Goal: Register for event/course

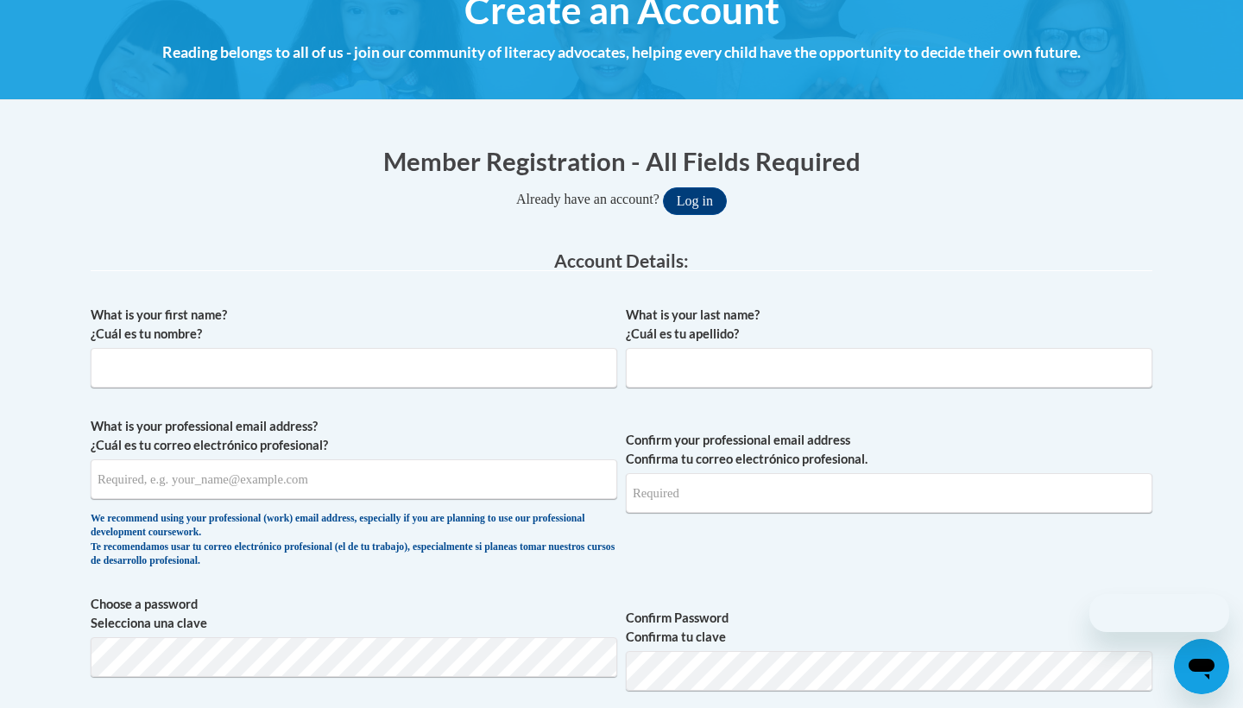
scroll to position [241, 0]
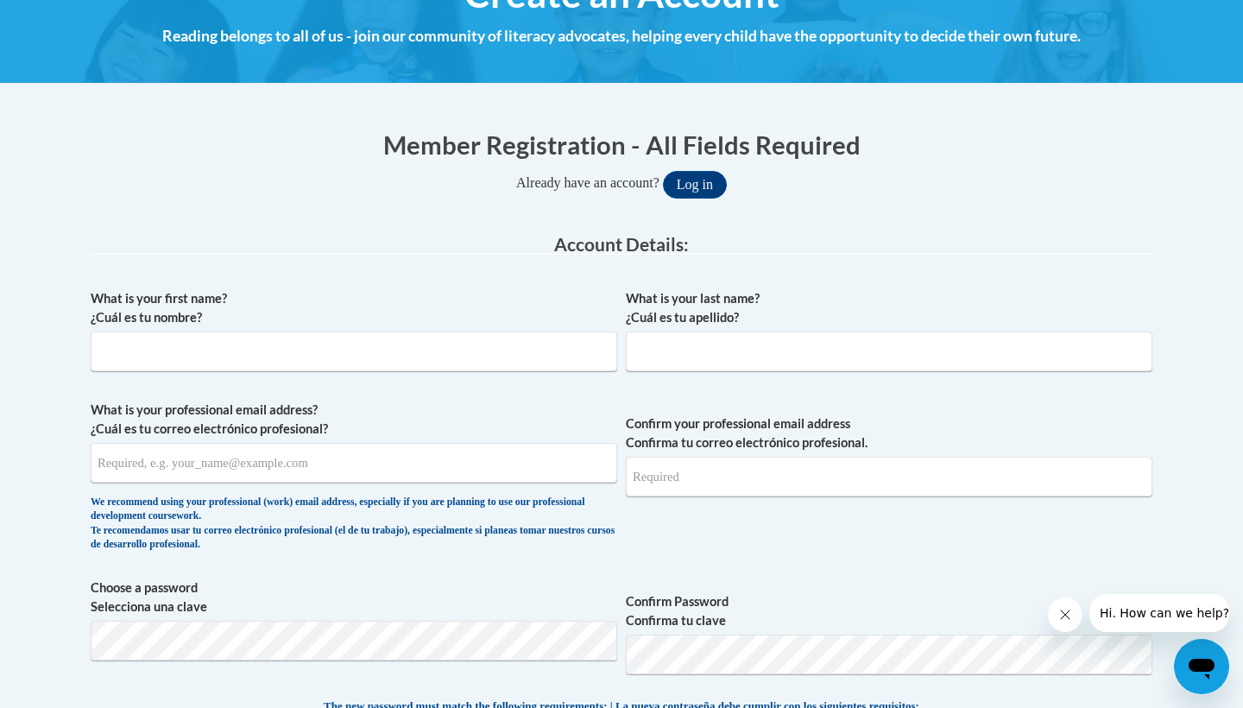
click at [583, 325] on span "What is your first name? ¿Cuál es tu nombre?" at bounding box center [354, 330] width 526 height 82
type input "sydnee"
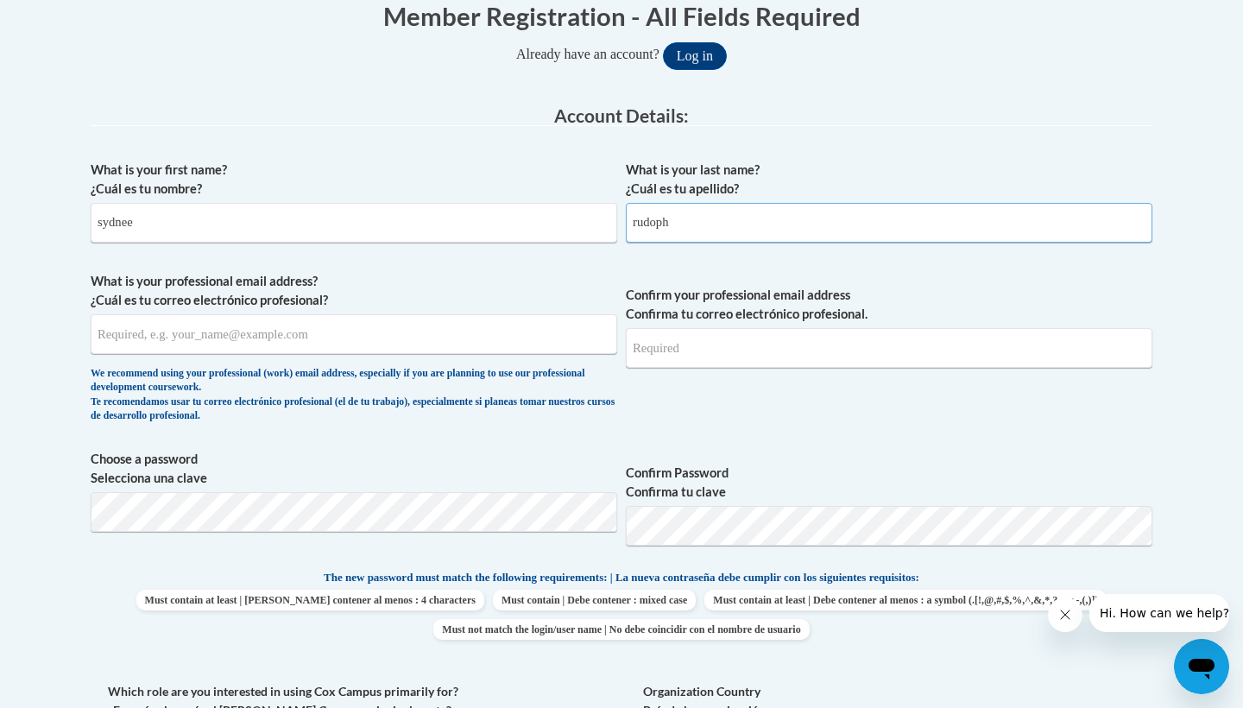
scroll to position [421, 0]
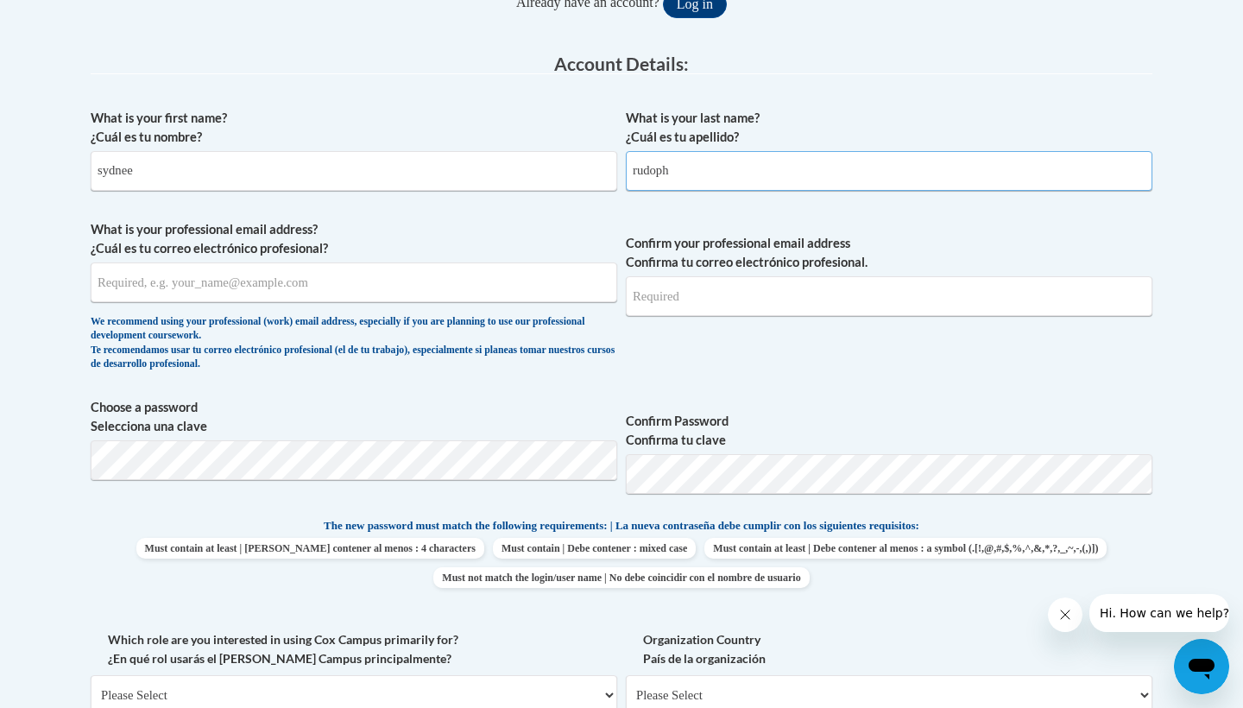
type input "rudoph"
type input "scrudolph@mail.lipscomb.edu"
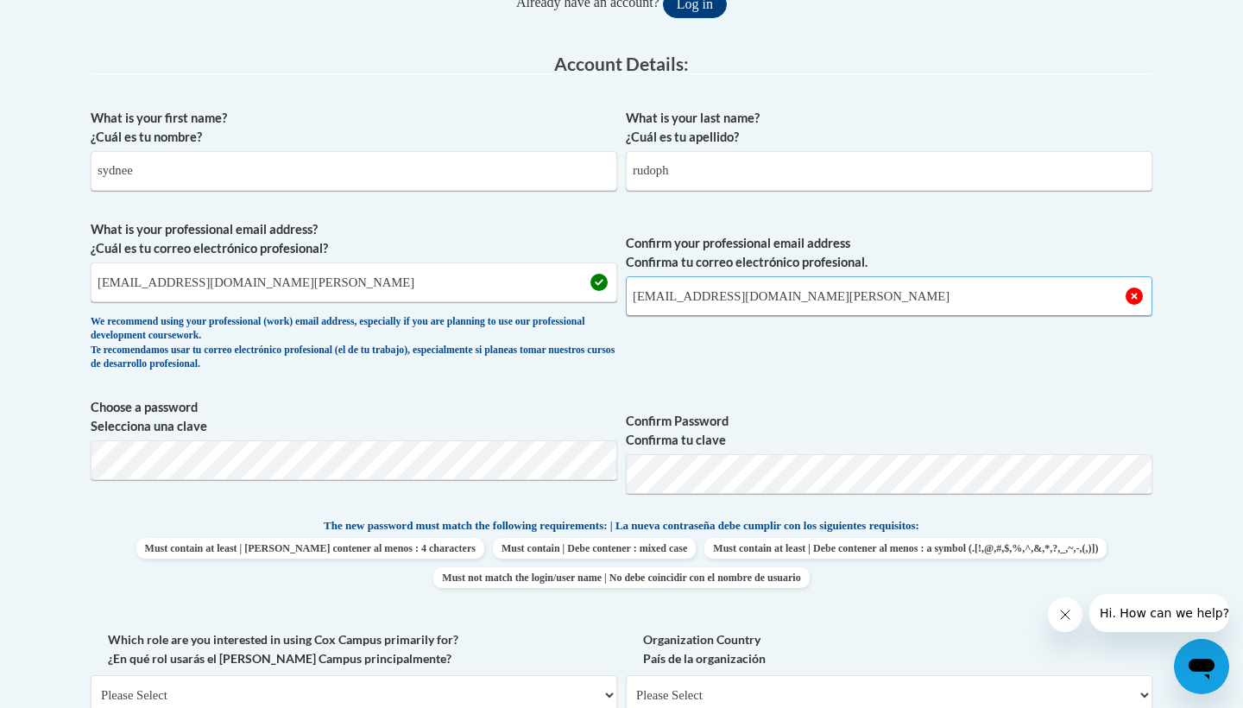
type input "scrudolph@mail.lipscomb.edu"
click at [960, 385] on div "What is your first name? ¿Cuál es tu nombre? sydnee What is your last name? ¿Cu…" at bounding box center [621, 493] width 1061 height 787
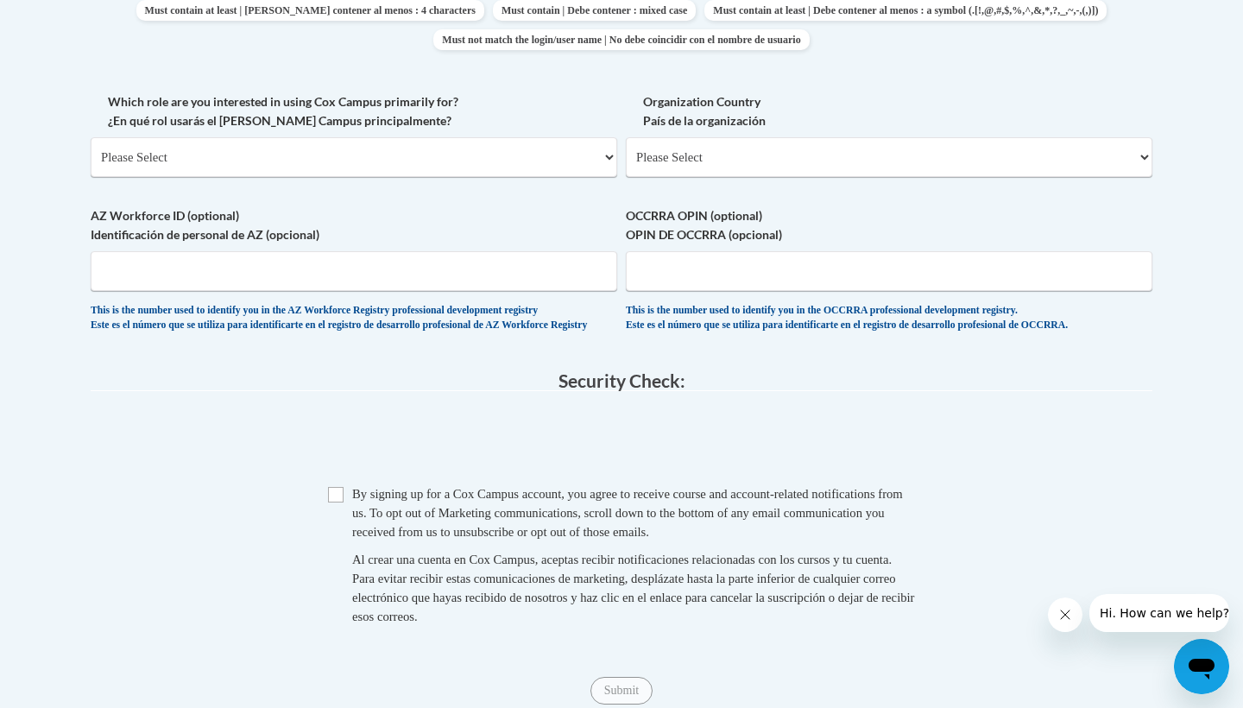
scroll to position [969, 0]
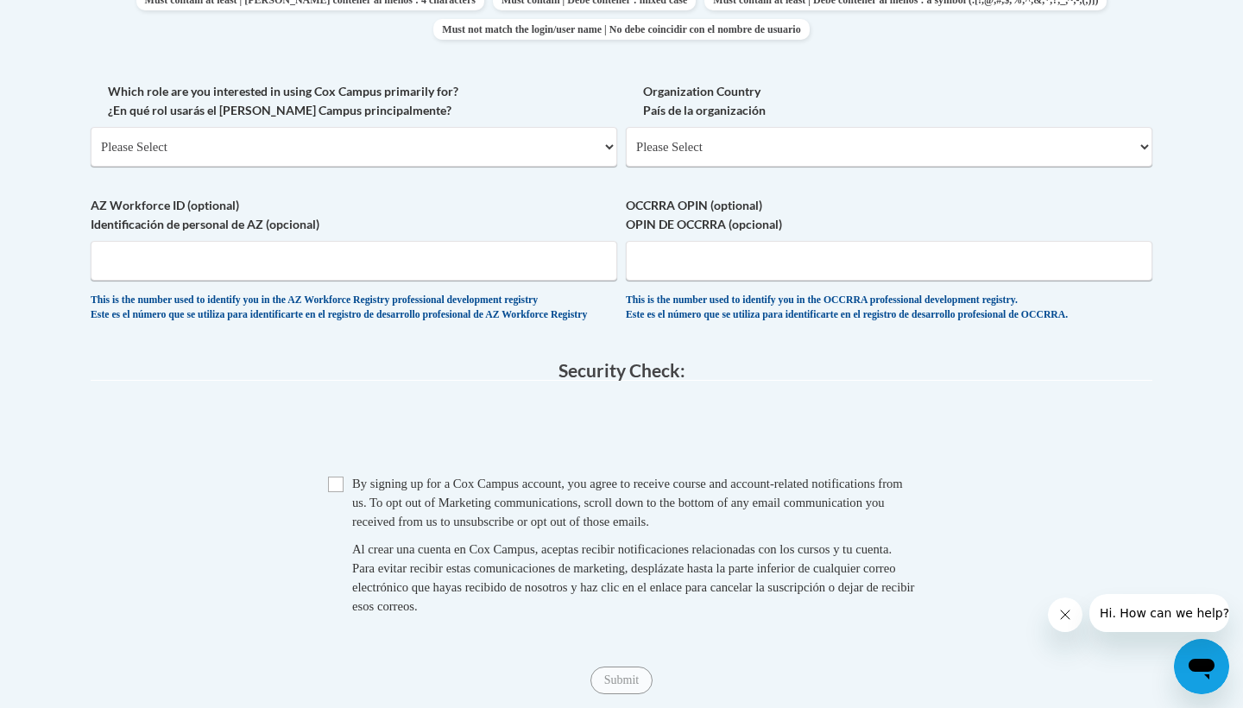
click at [328, 491] on input "Checkbox" at bounding box center [336, 484] width 16 height 16
checkbox input "true"
click at [601, 677] on input "Submit" at bounding box center [621, 680] width 62 height 28
select select "5a18ea06-2b54-4451-96f2-d152daf9eac5"
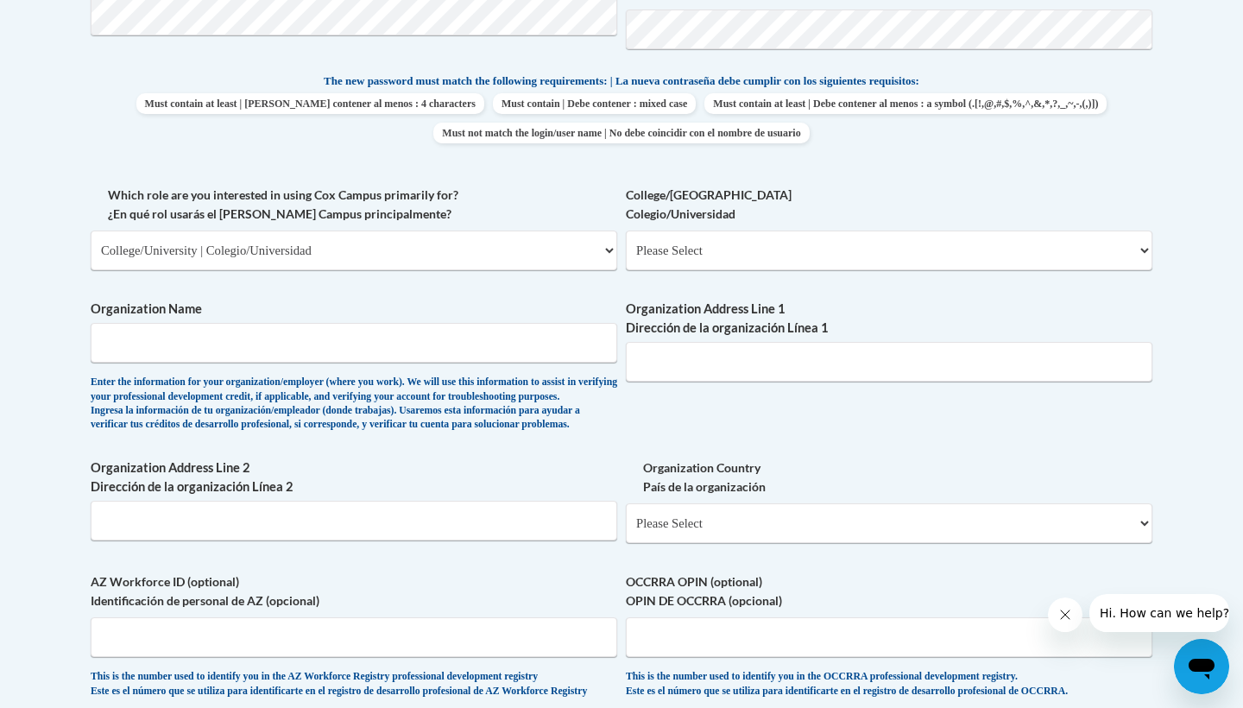
scroll to position [856, 0]
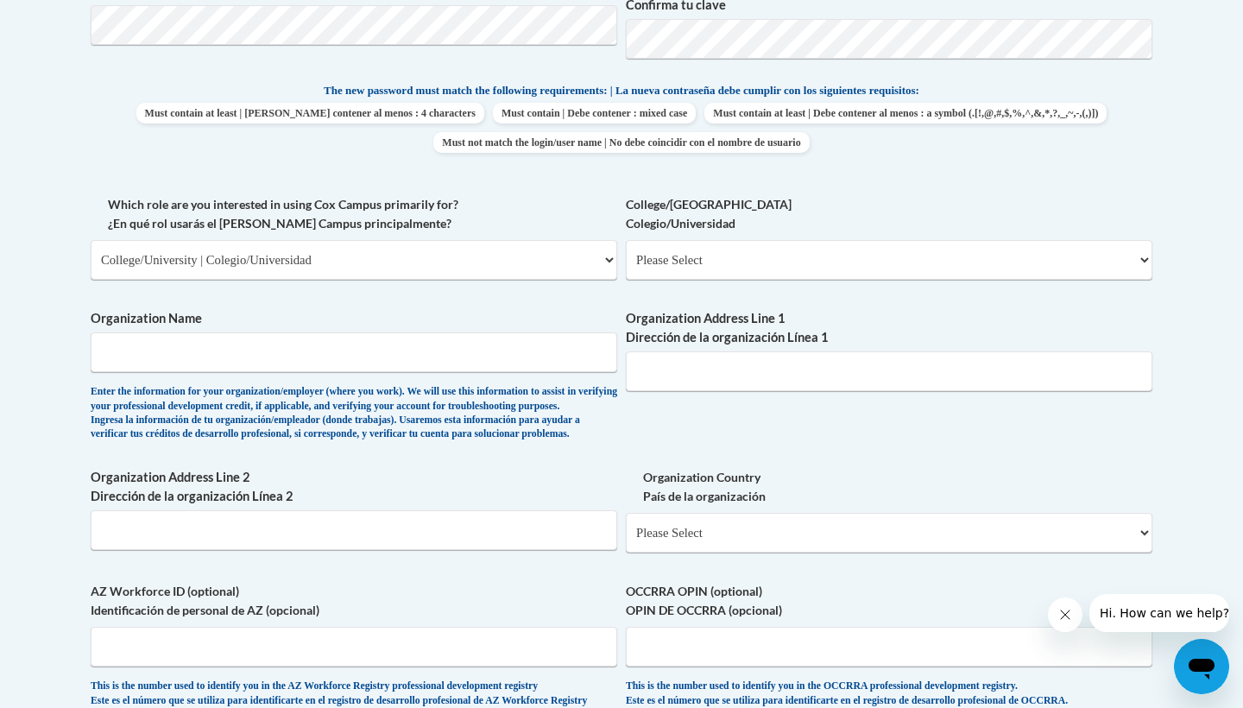
click at [736, 455] on div "What is your first name? ¿Cuál es tu nombre? sydnee What is your last name? ¿Cu…" at bounding box center [621, 195] width 1061 height 1060
select select "99b32b07-cffc-426c-8bf6-0cd77760d84b"
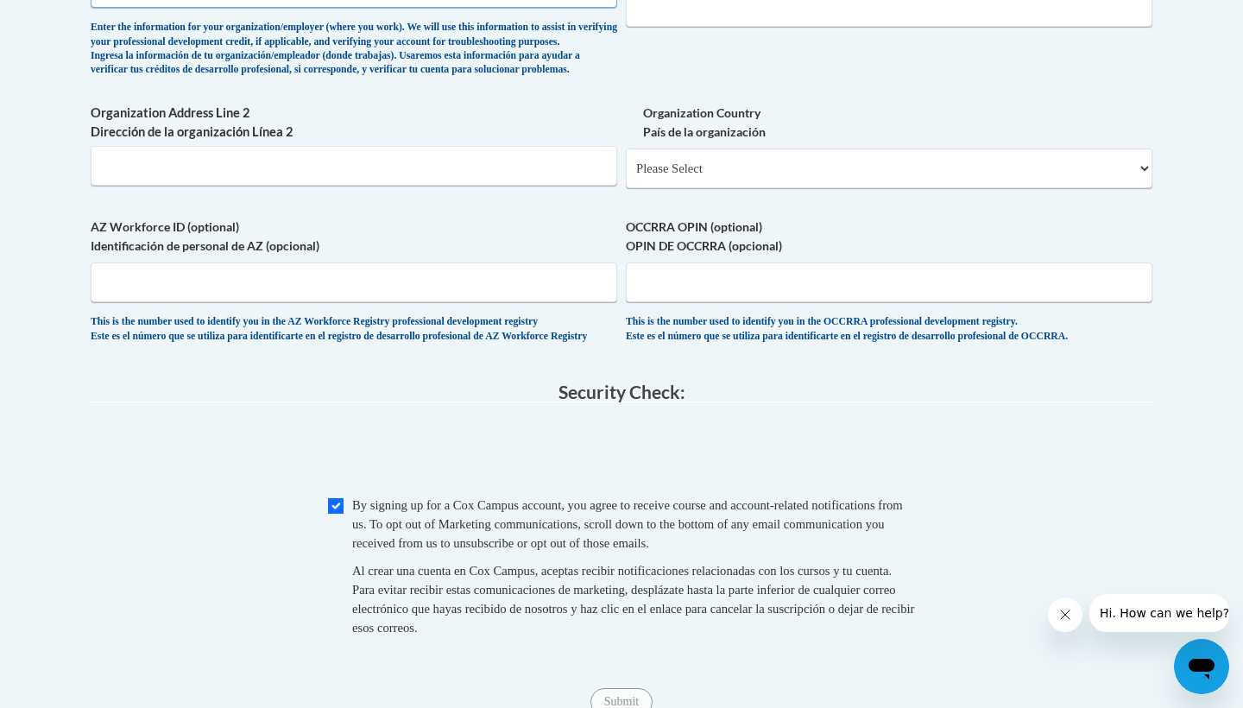
scroll to position [1222, 0]
type input "lipscomb univursity"
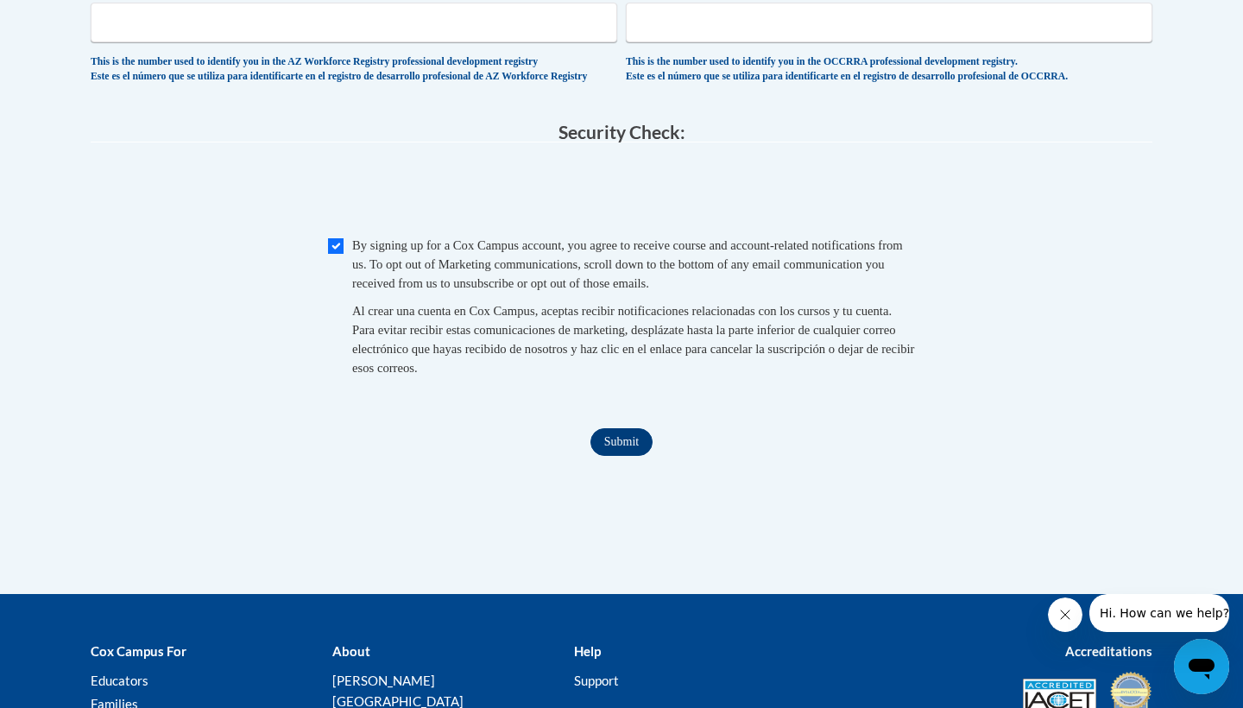
click at [622, 456] on input "Submit" at bounding box center [621, 442] width 62 height 28
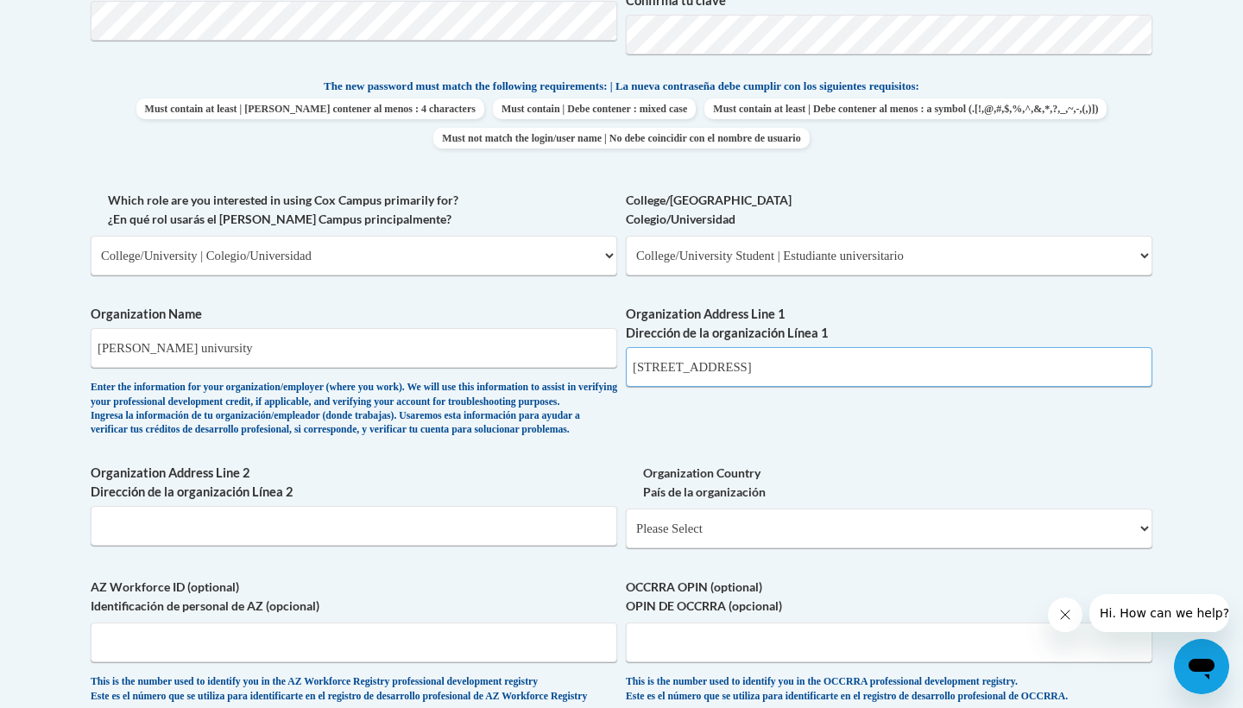
type input "1 university park Dr nashville Tn"
click at [325, 333] on input "lipscomb univursity" at bounding box center [354, 348] width 526 height 40
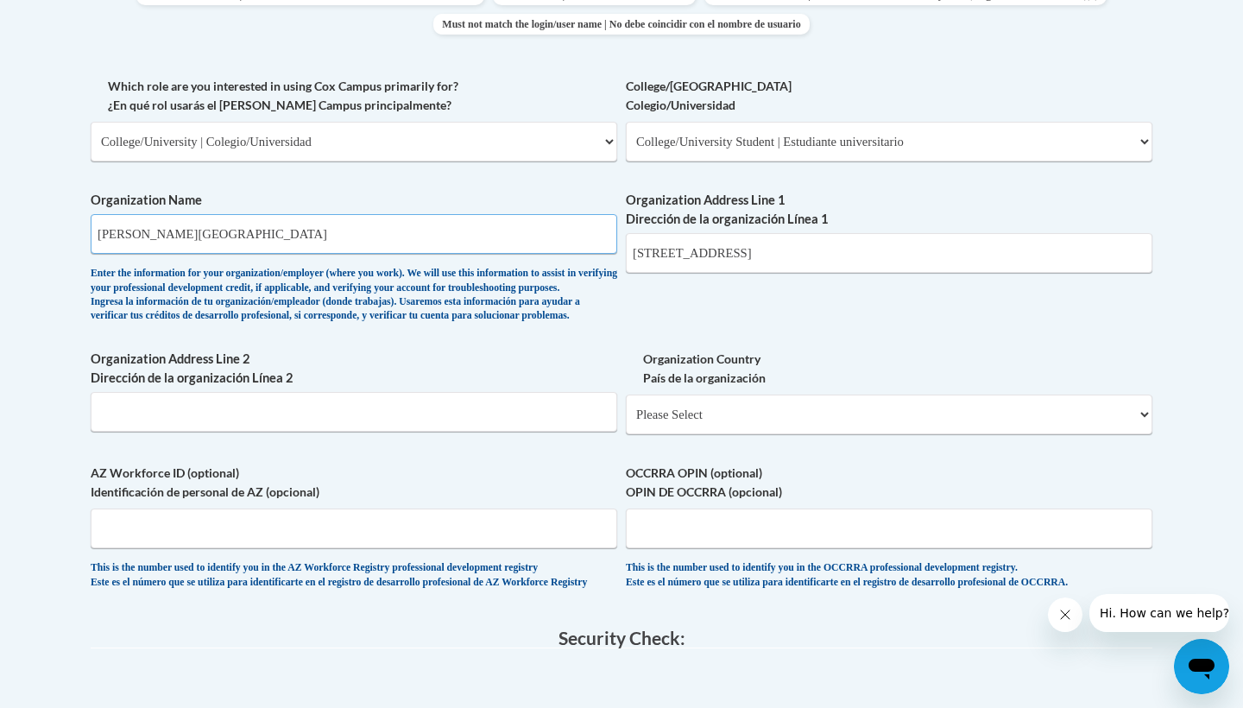
scroll to position [947, 0]
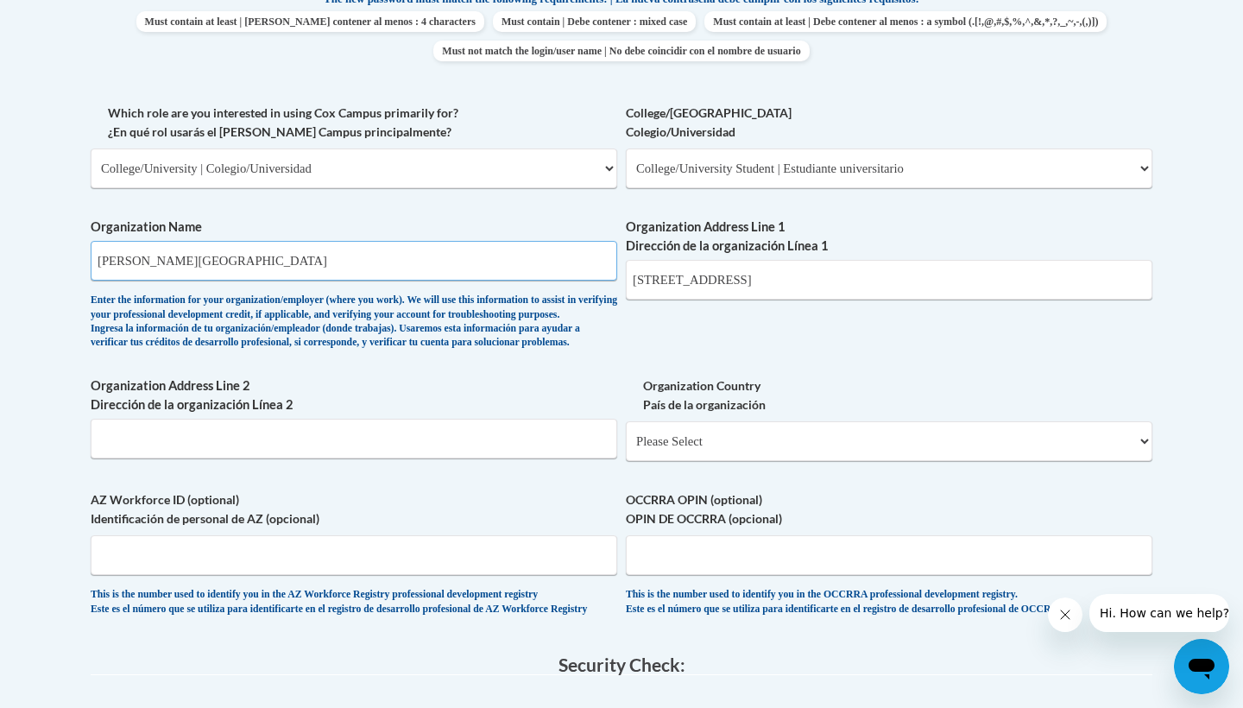
type input "lipscomb university"
click at [854, 354] on div "What is your first name? ¿Cuál es tu nombre? sydnee What is your last name? ¿Cu…" at bounding box center [621, 104] width 1061 height 1060
select select "ad49bcad-a171-4b2e-b99c-48b446064914"
select select
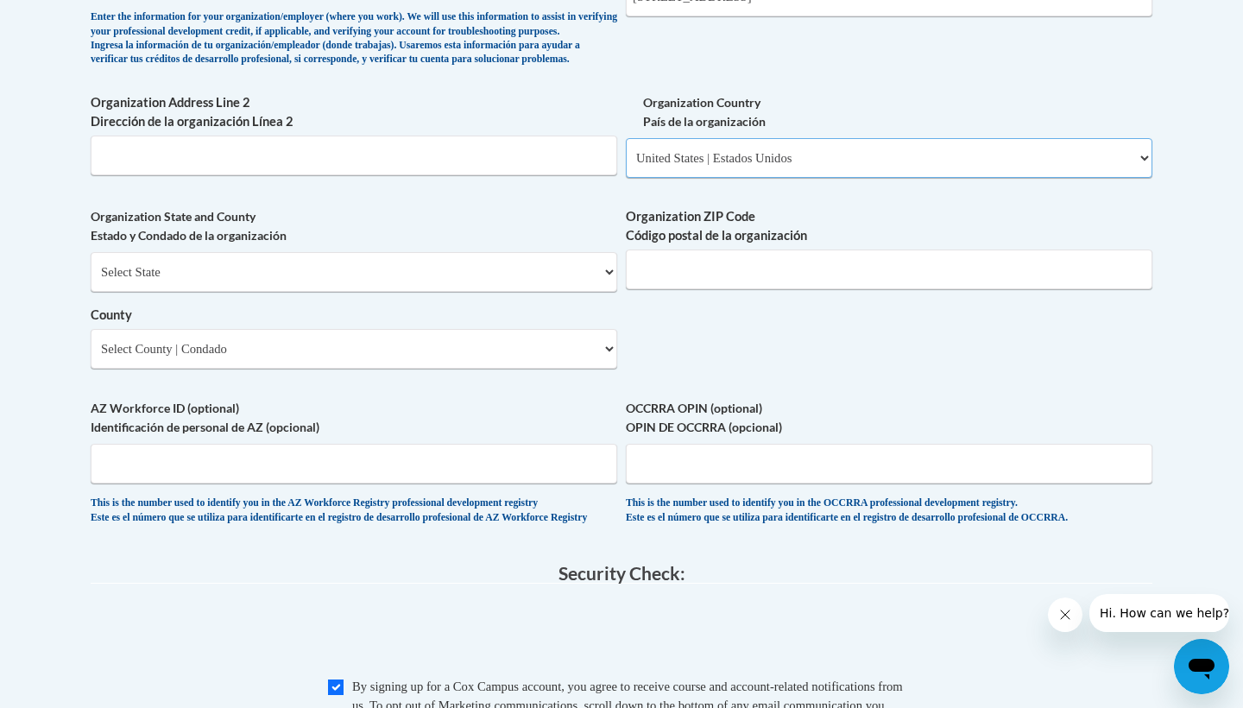
scroll to position [1235, 0]
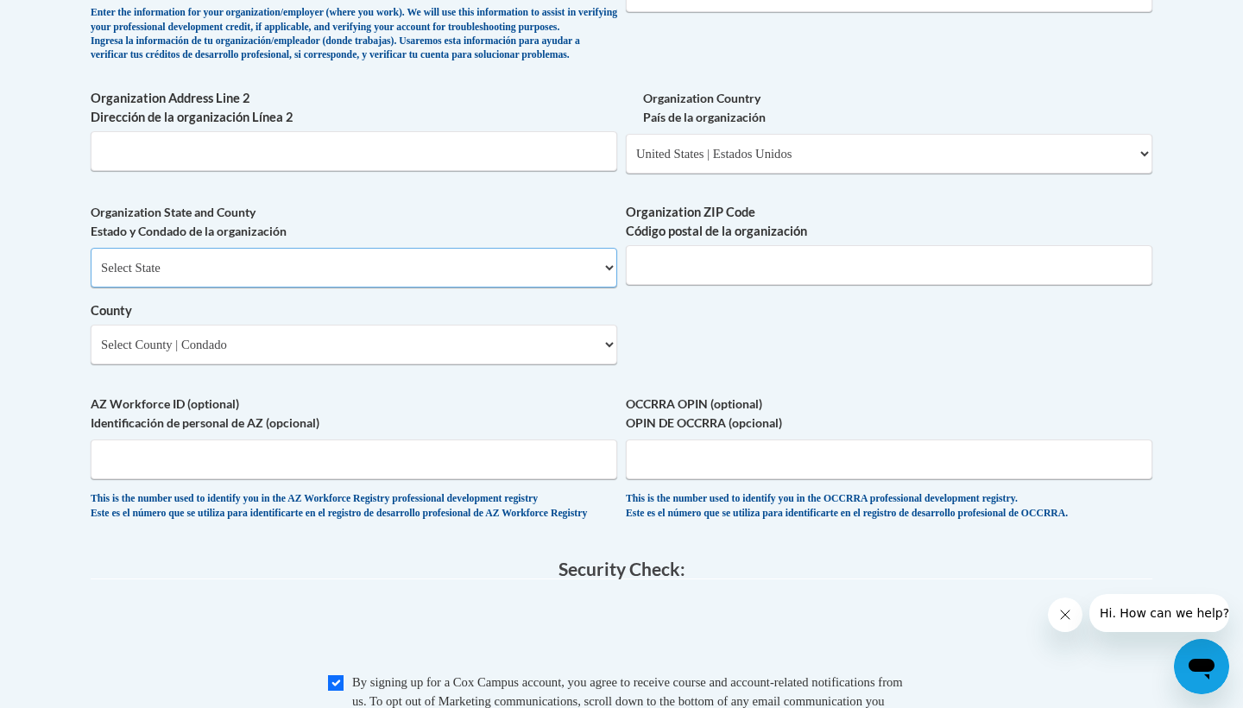
select select "Tennessee"
select select "Davidson"
type input "37204"
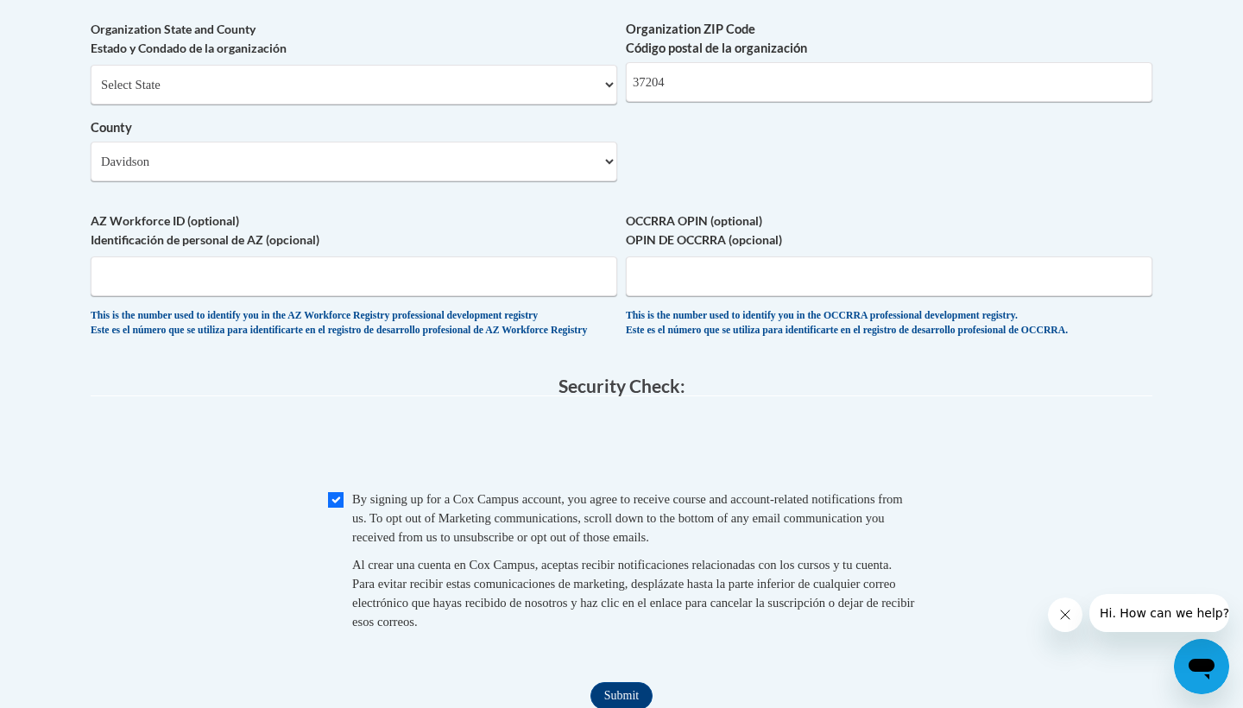
scroll to position [1424, 0]
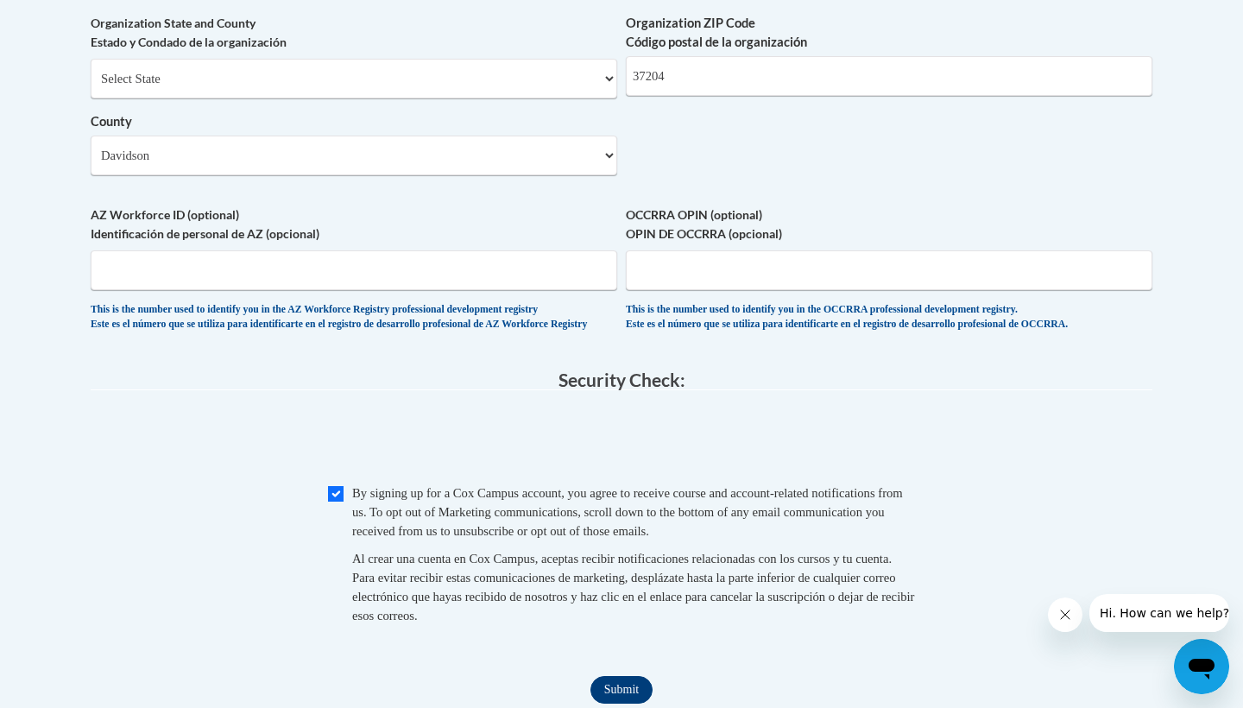
click at [599, 689] on input "Submit" at bounding box center [621, 690] width 62 height 28
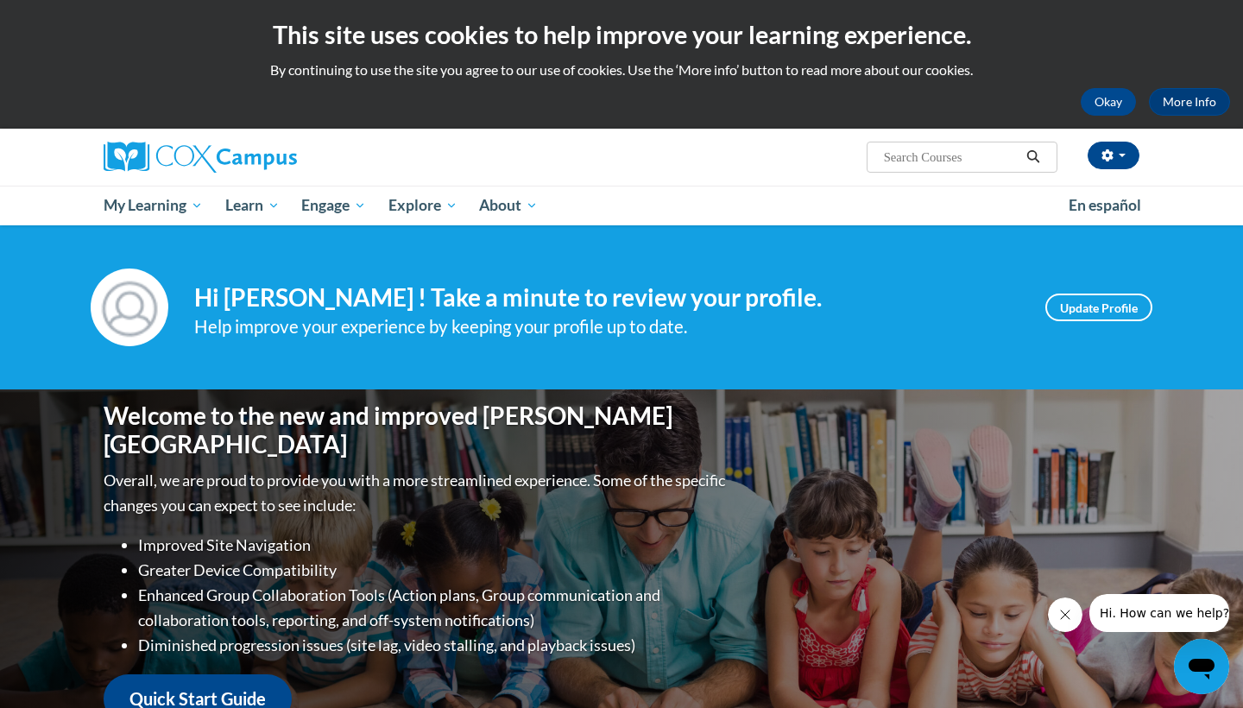
click at [721, 7] on div "This site uses cookies to help improve your learning experience. By continuing …" at bounding box center [621, 64] width 1243 height 129
click at [721, 4] on div "This site uses cookies to help improve your learning experience. By continuing …" at bounding box center [621, 64] width 1243 height 129
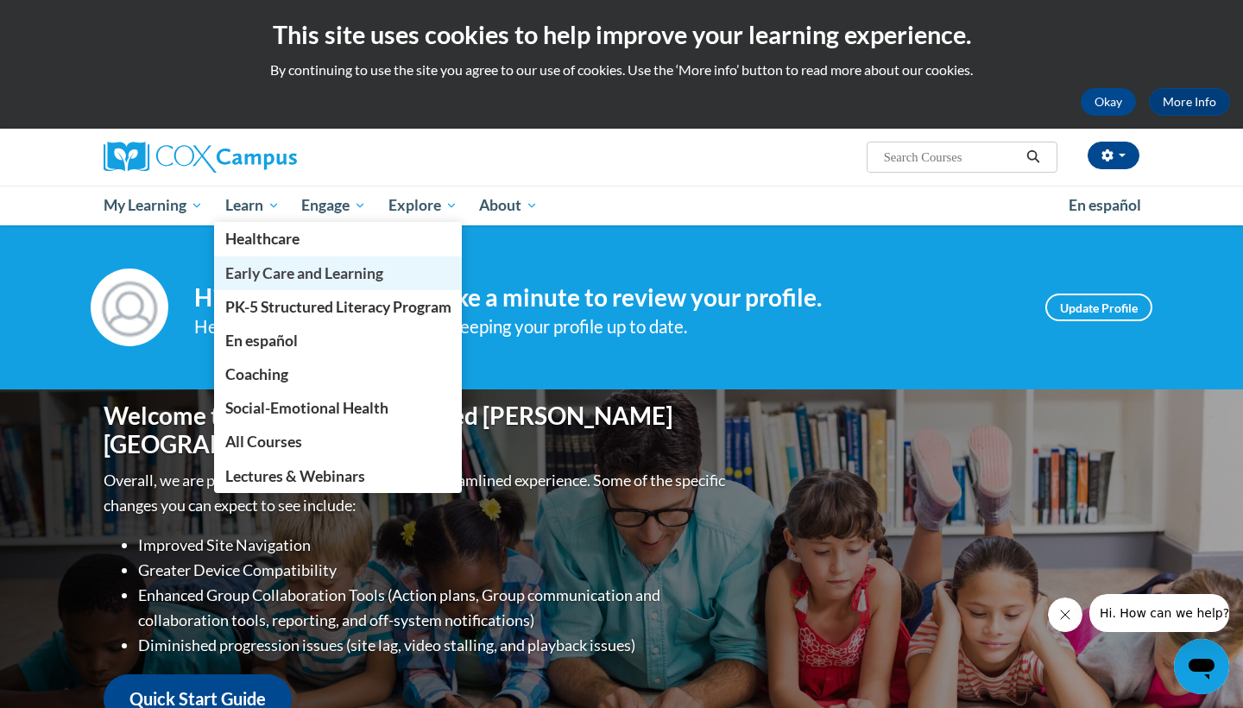
click at [270, 273] on span "Early Care and Learning" at bounding box center [304, 273] width 158 height 18
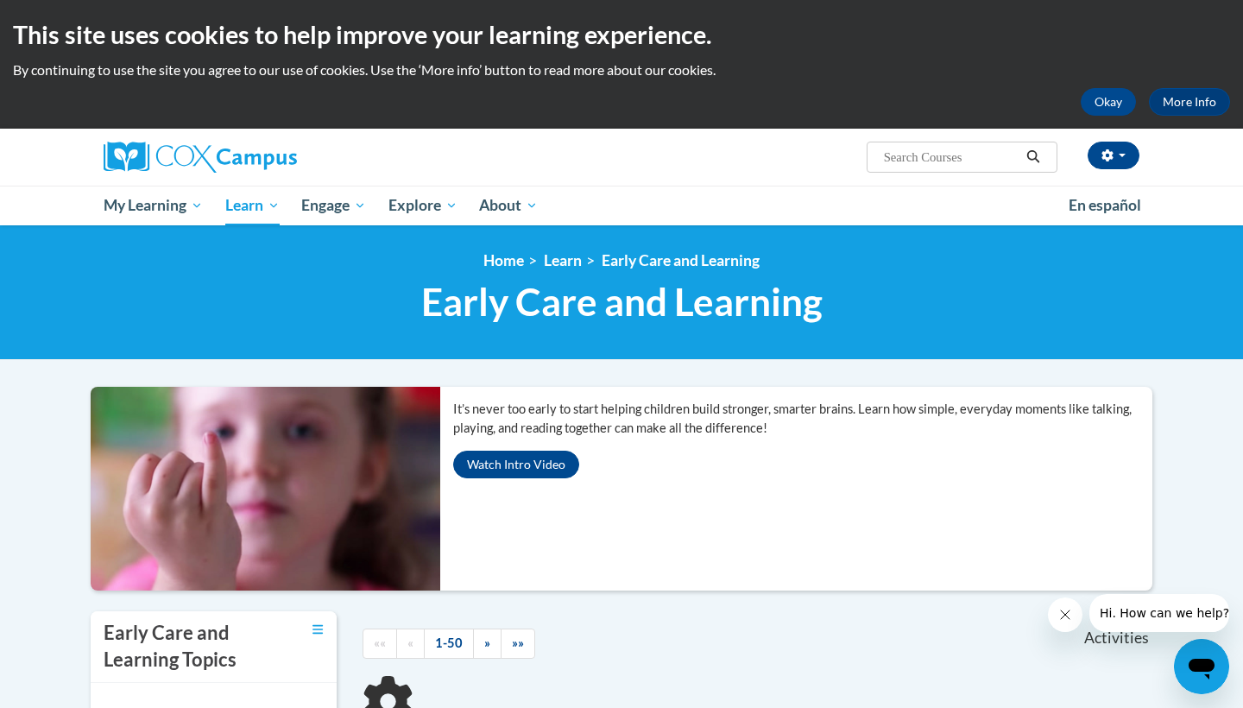
click at [710, 3] on div "This site uses cookies to help improve your learning experience. By continuing …" at bounding box center [621, 64] width 1243 height 129
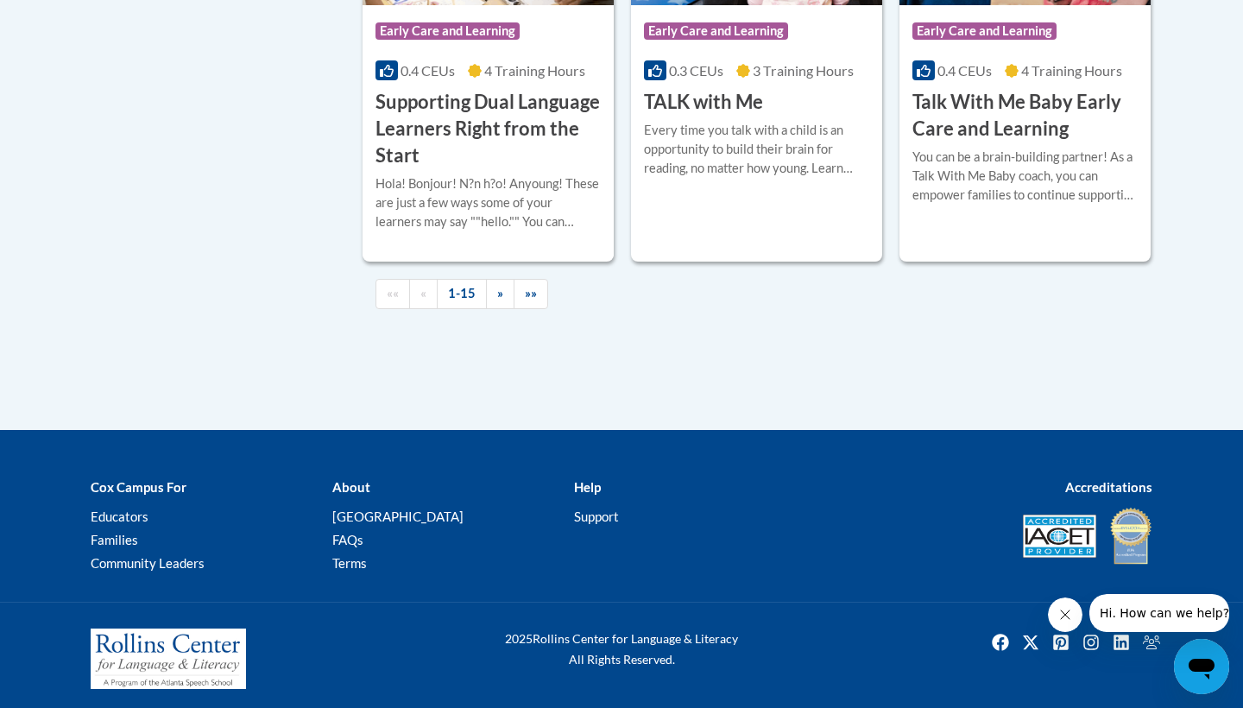
scroll to position [2715, 0]
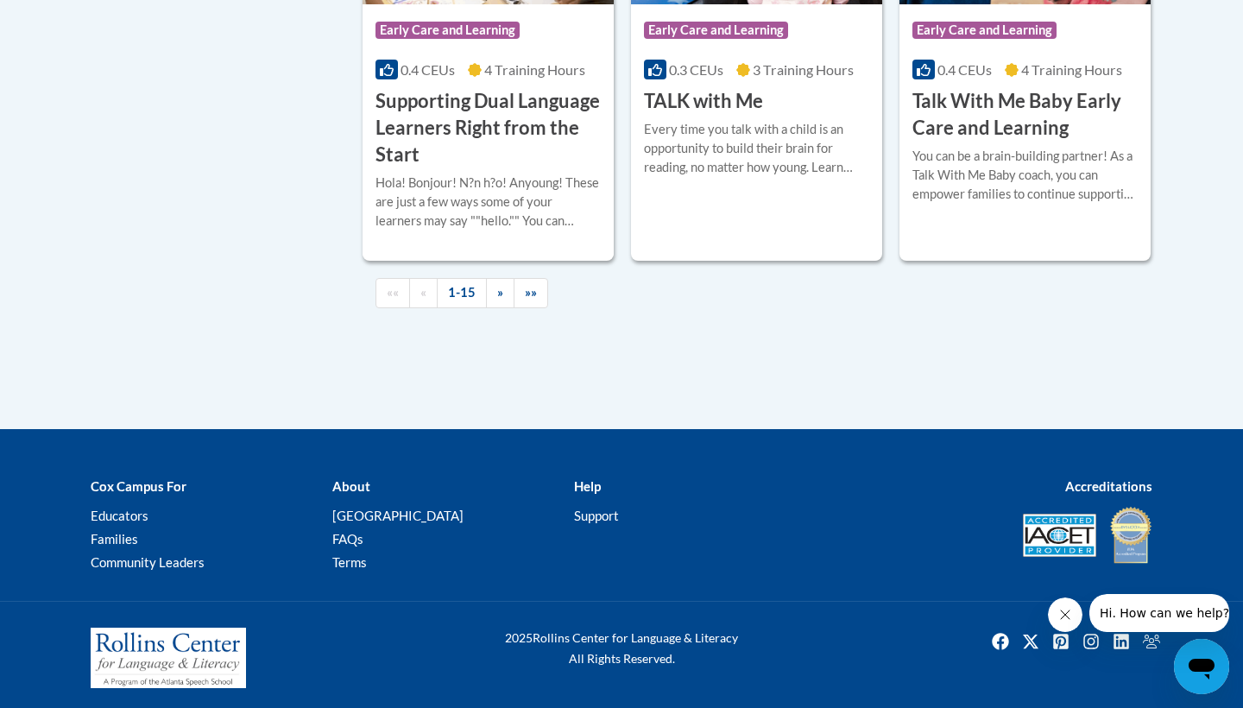
click at [737, 203] on div "More Info Enroll Every time you talk with a child is an opportunity to build th…" at bounding box center [756, 159] width 251 height 88
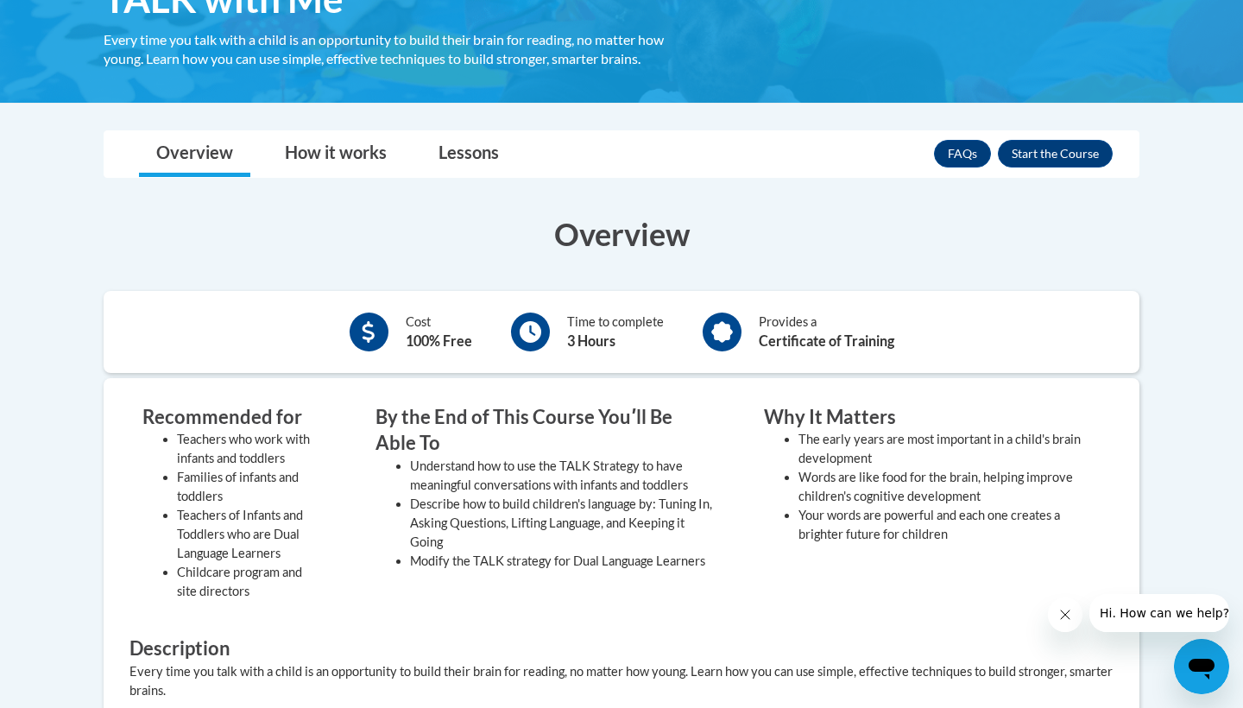
scroll to position [330, 0]
click at [1041, 145] on button "Enroll" at bounding box center [1054, 154] width 115 height 28
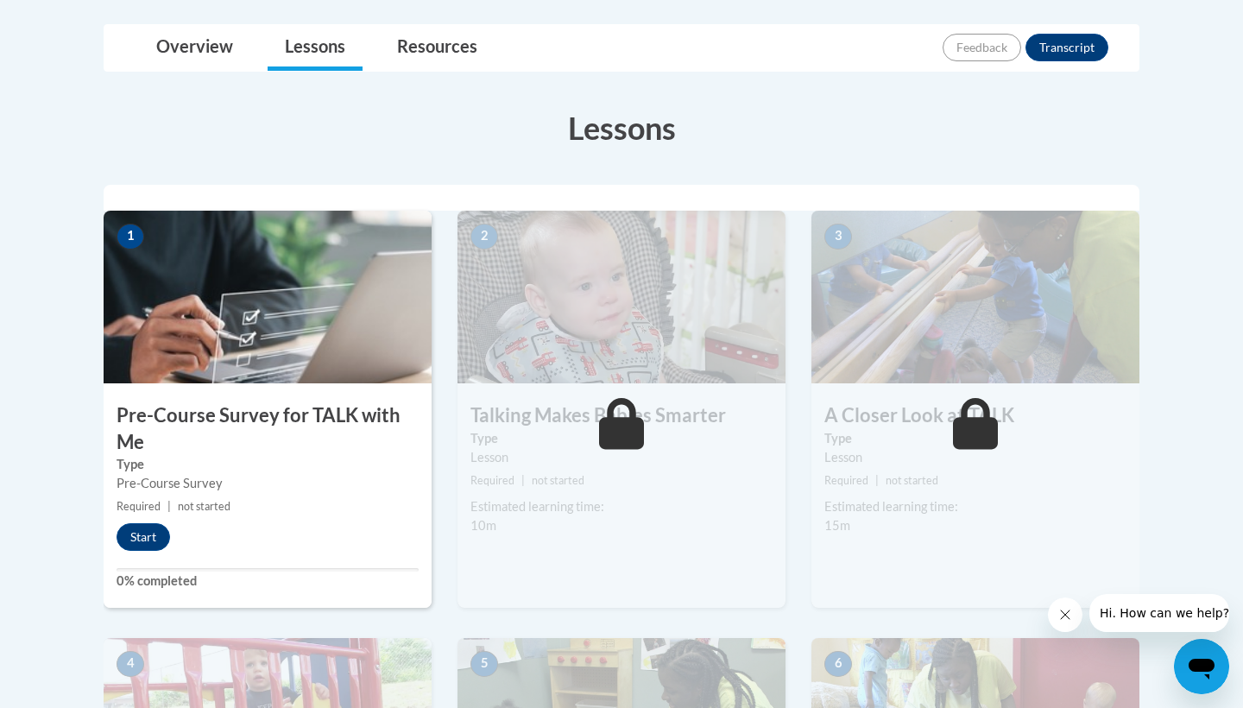
scroll to position [396, 0]
click at [134, 540] on button "Start" at bounding box center [142, 536] width 53 height 28
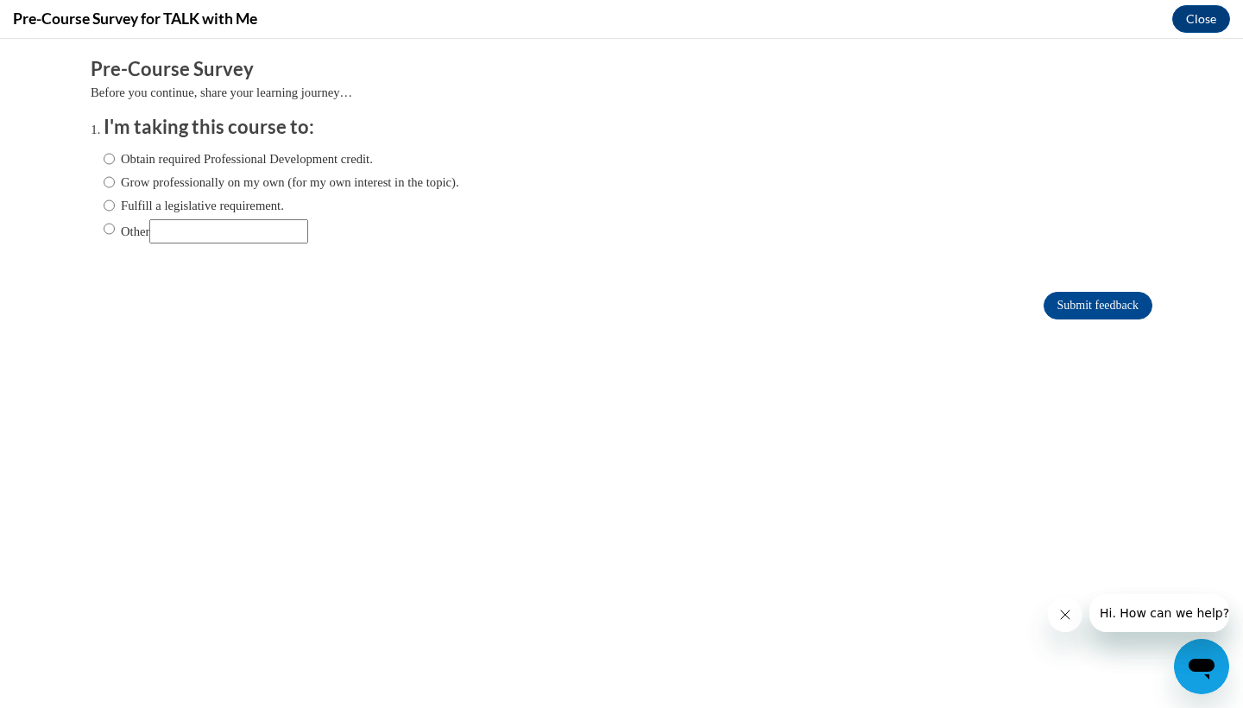
scroll to position [0, 0]
click at [112, 201] on input "Fulfill a legislative requirement." at bounding box center [109, 205] width 11 height 19
radio input "true"
click at [1069, 620] on icon "Close message from company" at bounding box center [1065, 614] width 14 height 14
click at [1058, 611] on icon "Close message from company" at bounding box center [1065, 614] width 14 height 14
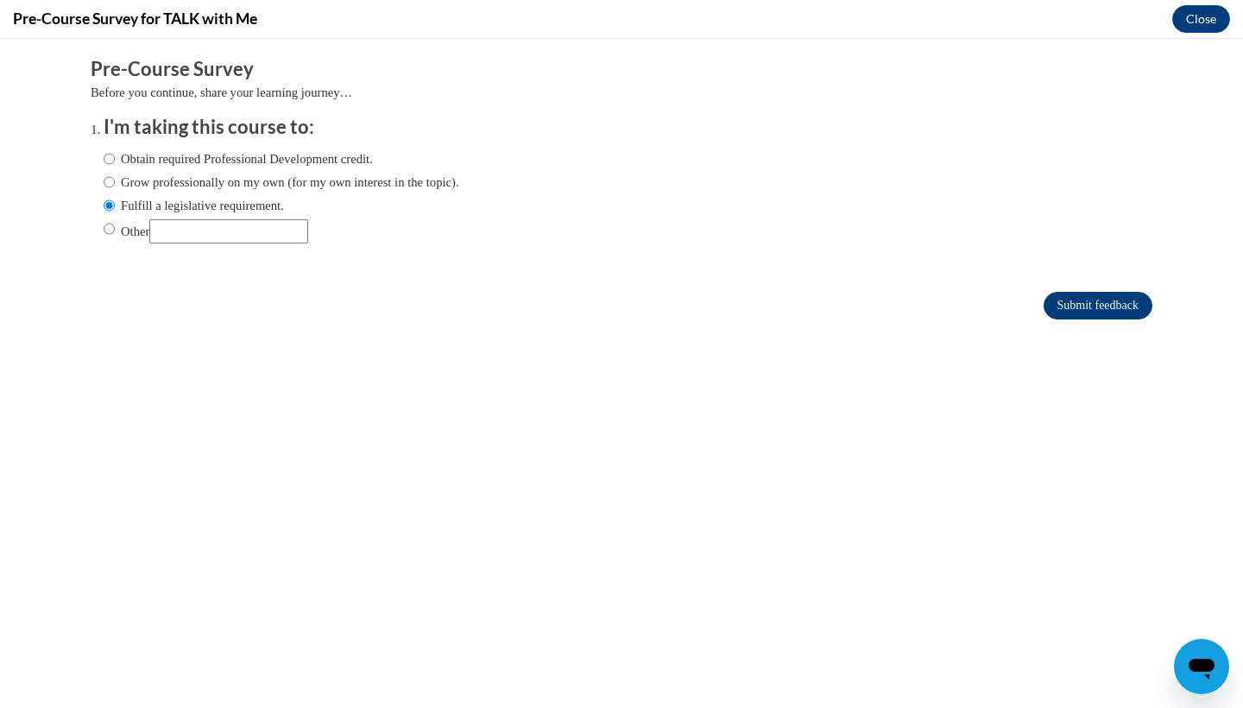
click at [1108, 310] on input "Submit feedback" at bounding box center [1097, 306] width 109 height 28
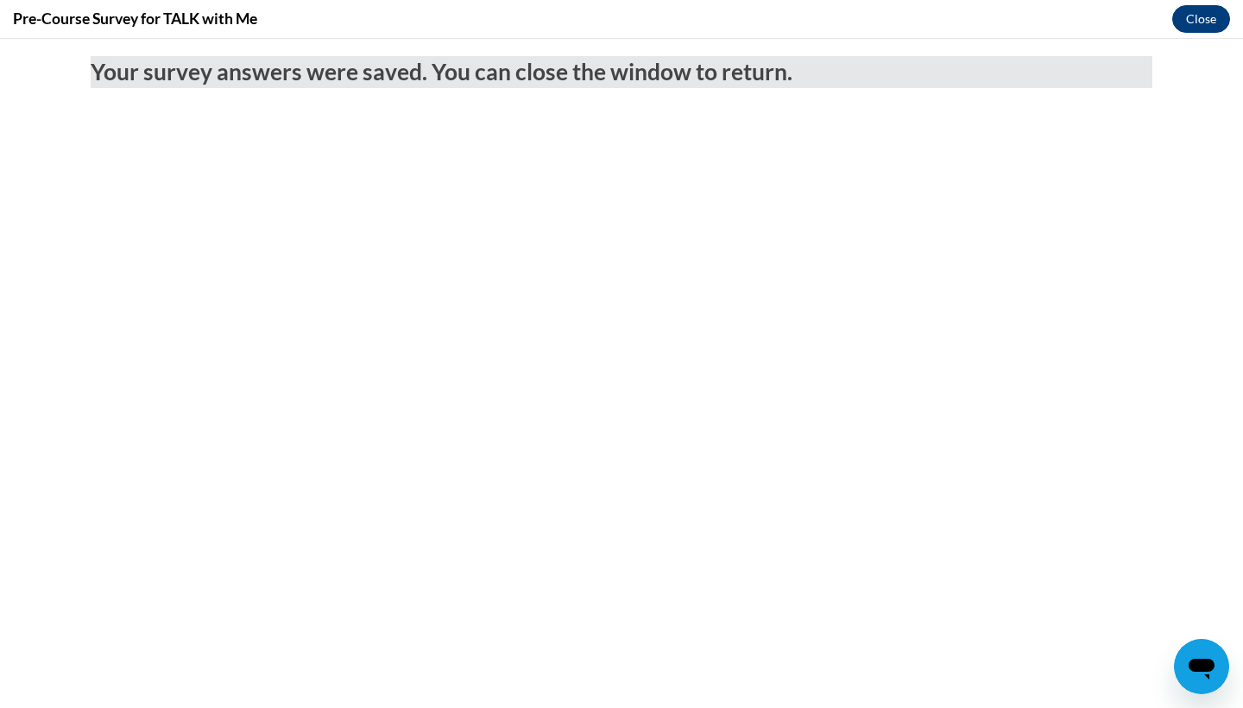
click at [1188, 16] on button "Close" at bounding box center [1201, 19] width 58 height 28
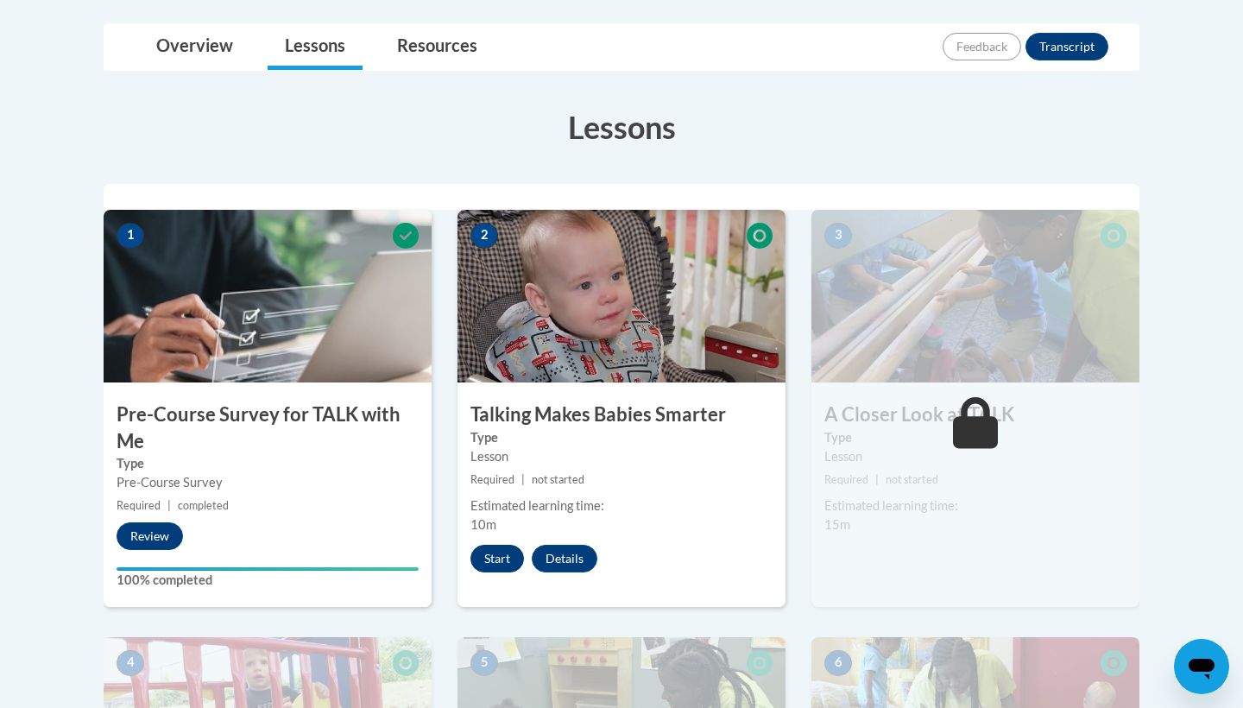
click at [485, 549] on button "Start" at bounding box center [496, 558] width 53 height 28
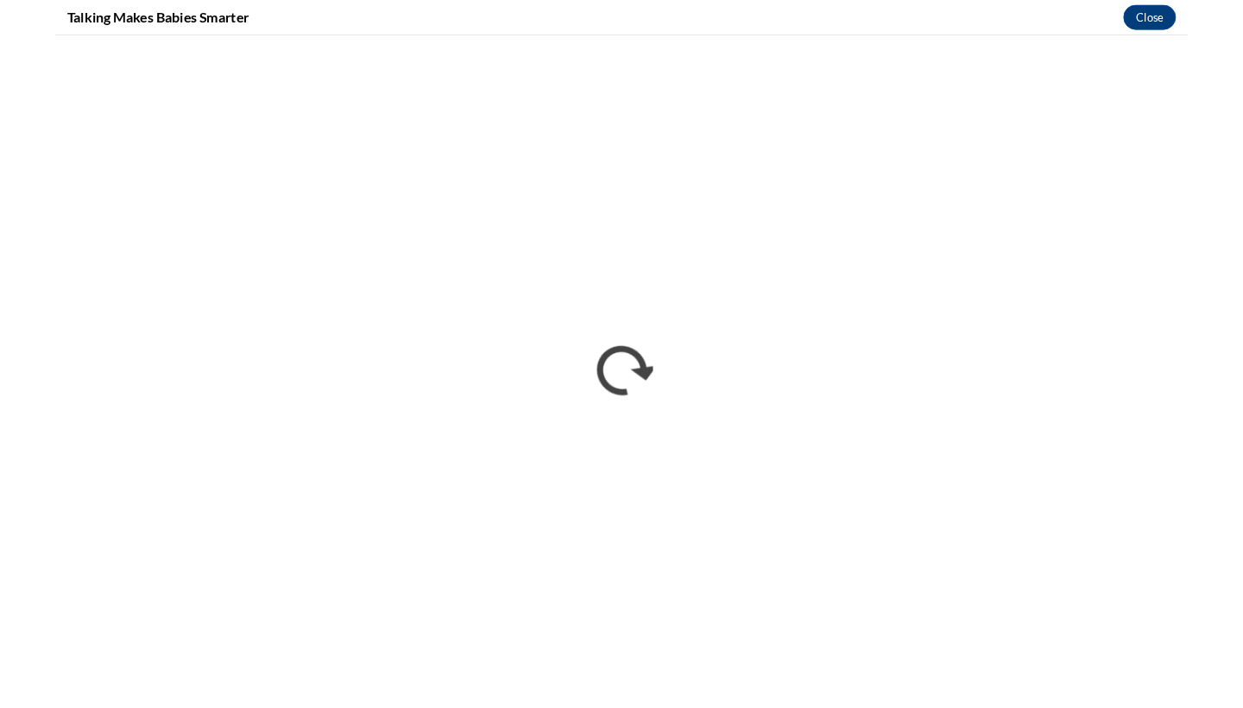
scroll to position [396, 0]
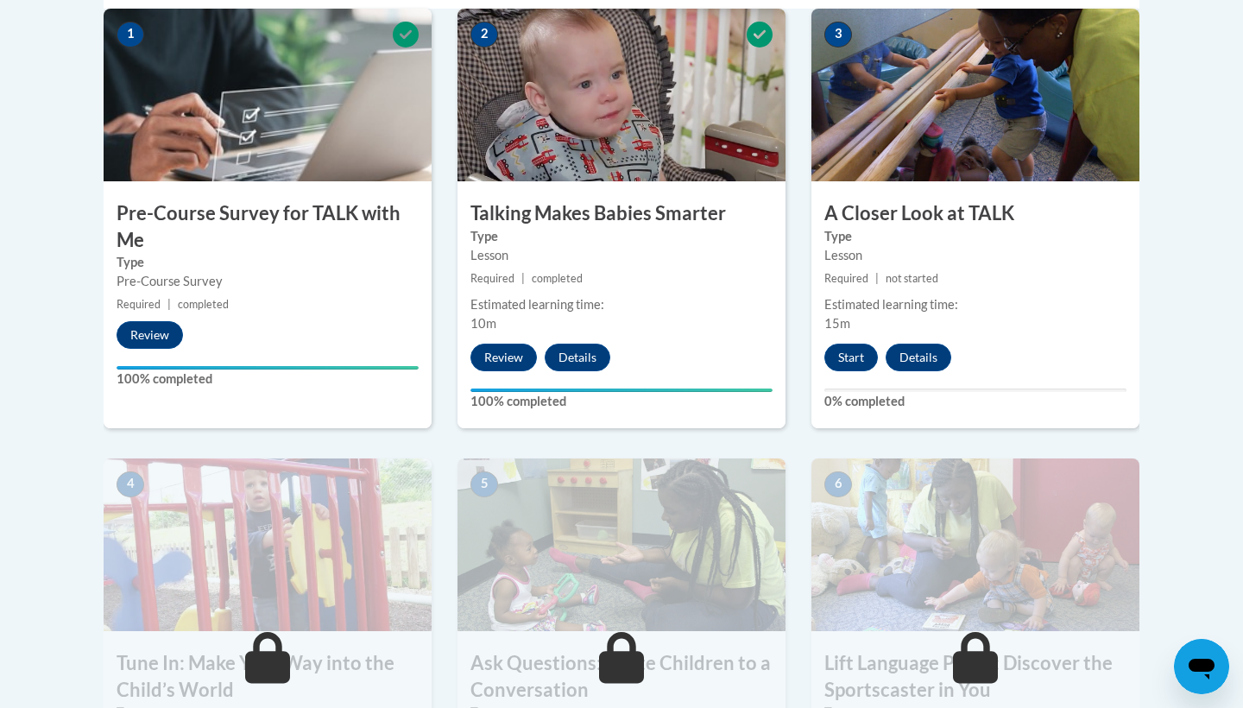
scroll to position [554, 0]
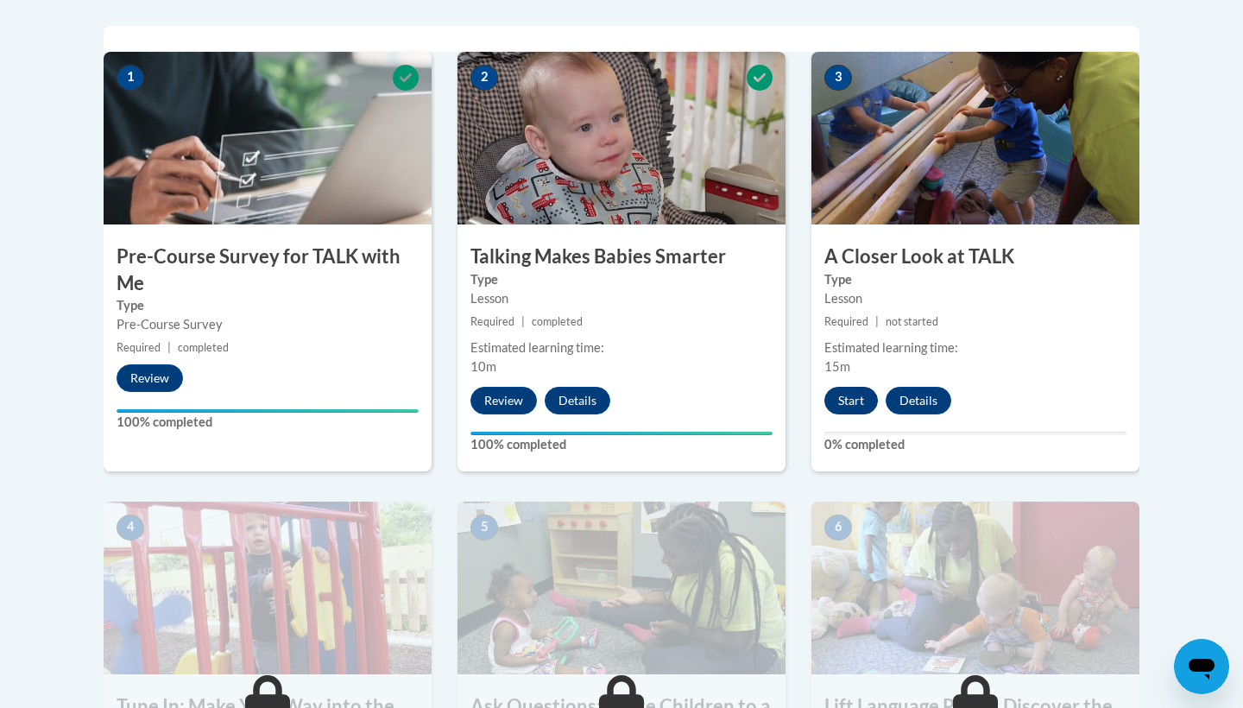
click at [860, 389] on button "Start" at bounding box center [850, 401] width 53 height 28
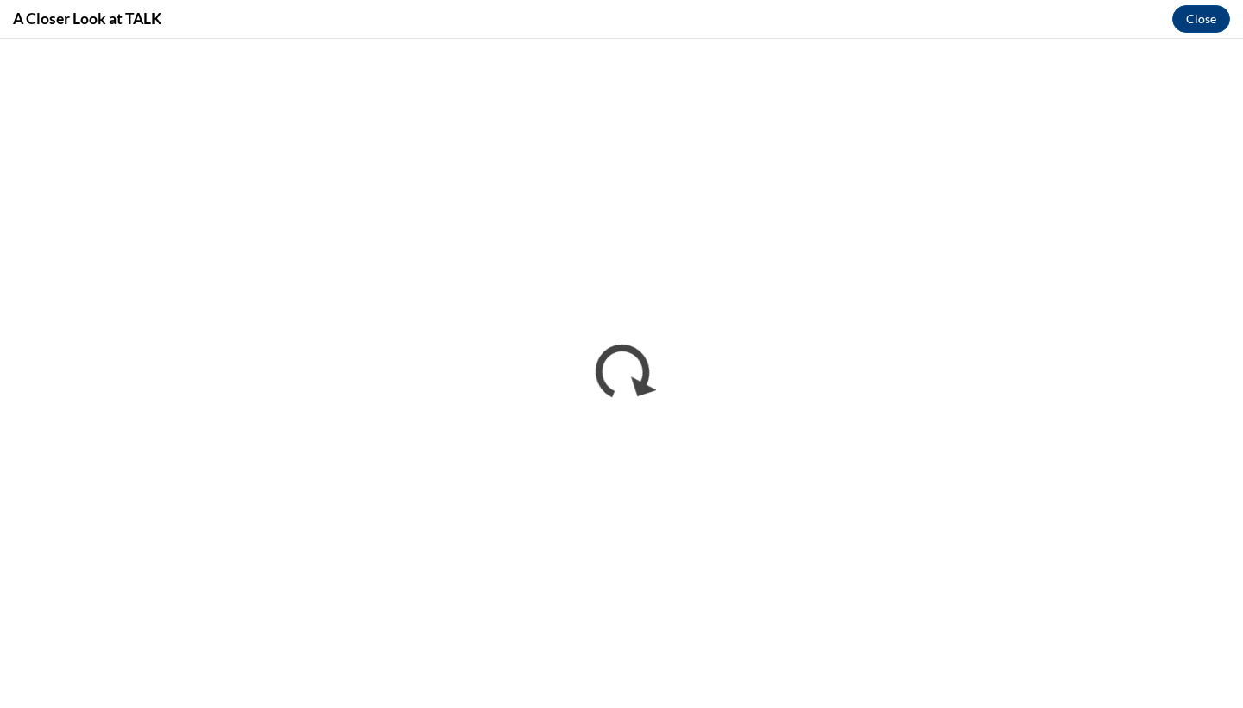
scroll to position [0, 0]
